Goal: Information Seeking & Learning: Learn about a topic

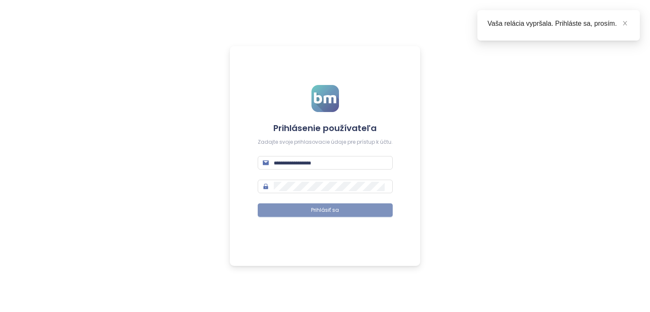
type input "**********"
click at [299, 212] on button "Prihlásiť sa" at bounding box center [325, 211] width 135 height 14
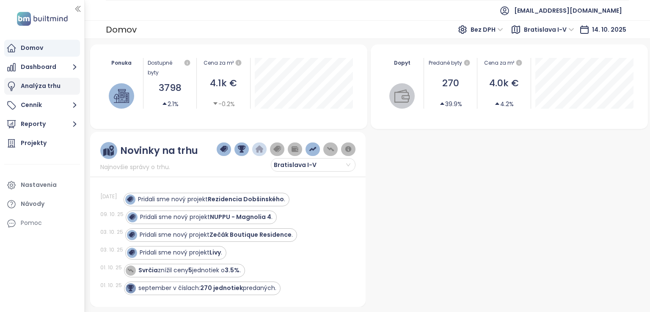
click at [66, 87] on div "Analýza trhu" at bounding box center [42, 86] width 76 height 17
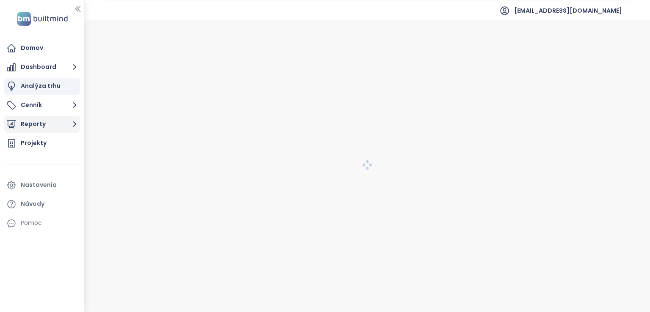
click at [76, 126] on icon "button" at bounding box center [74, 124] width 11 height 11
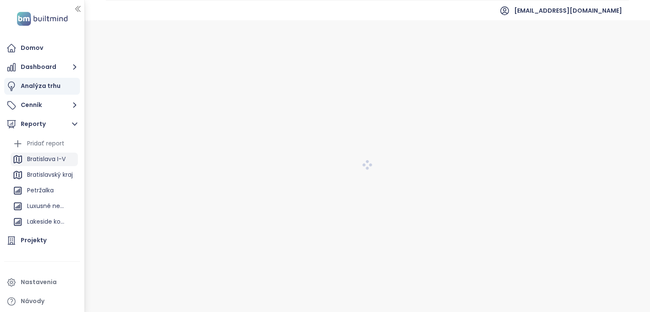
click at [55, 160] on div "Bratislava I-V" at bounding box center [46, 159] width 39 height 11
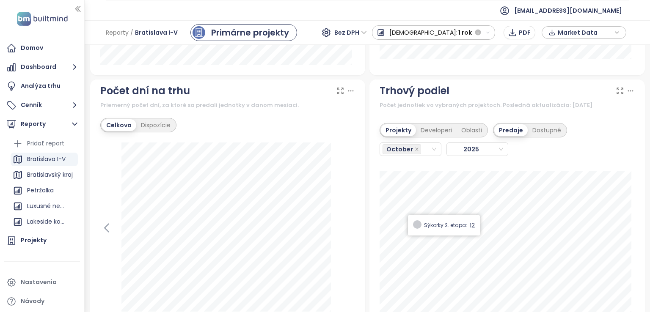
scroll to position [987, 0]
click at [428, 132] on div "Developeri" at bounding box center [436, 130] width 41 height 12
click at [401, 127] on div "Projekty" at bounding box center [397, 130] width 33 height 12
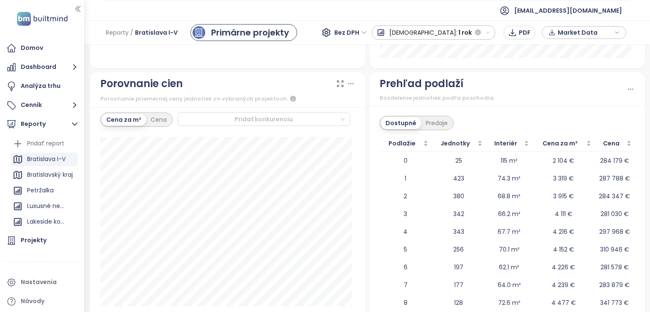
scroll to position [1270, 0]
